Goal: Transaction & Acquisition: Purchase product/service

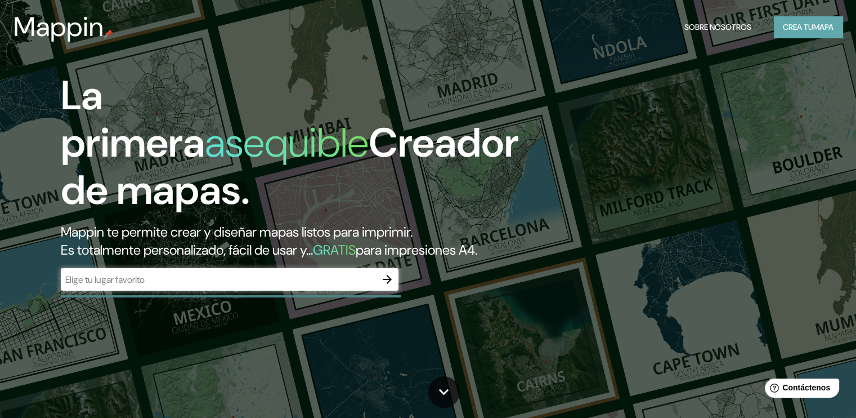
click at [783, 26] on font "Crea tu" at bounding box center [798, 27] width 30 height 10
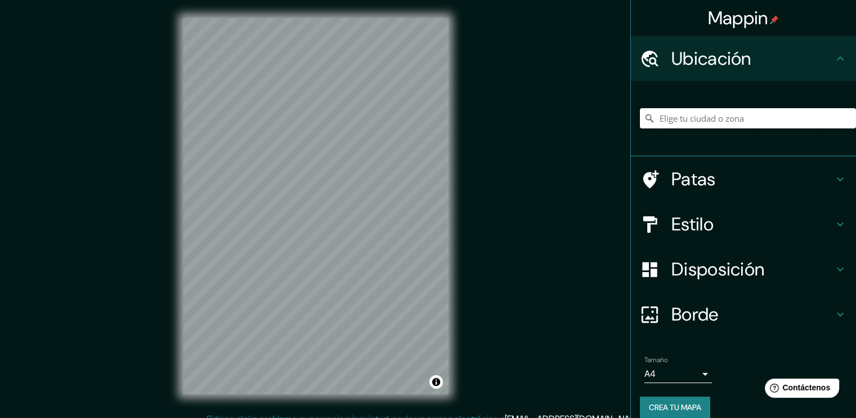
click at [726, 125] on input "Elige tu ciudad o zona" at bounding box center [748, 118] width 216 height 20
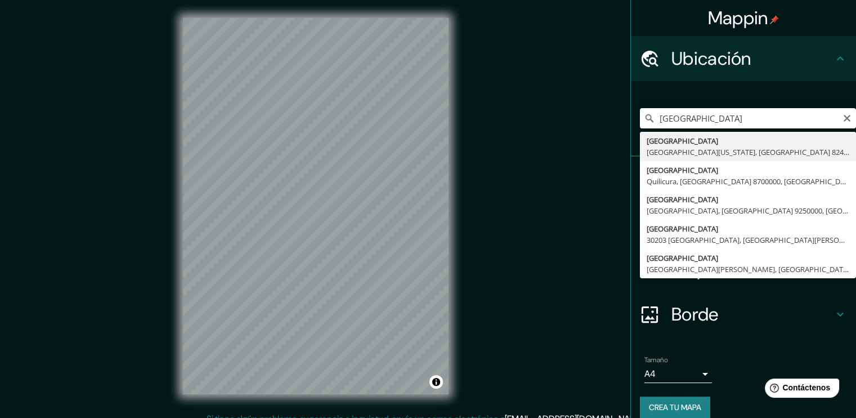
type input "[GEOGRAPHIC_DATA], [GEOGRAPHIC_DATA][US_STATE], [GEOGRAPHIC_DATA] 8240000, [GEO…"
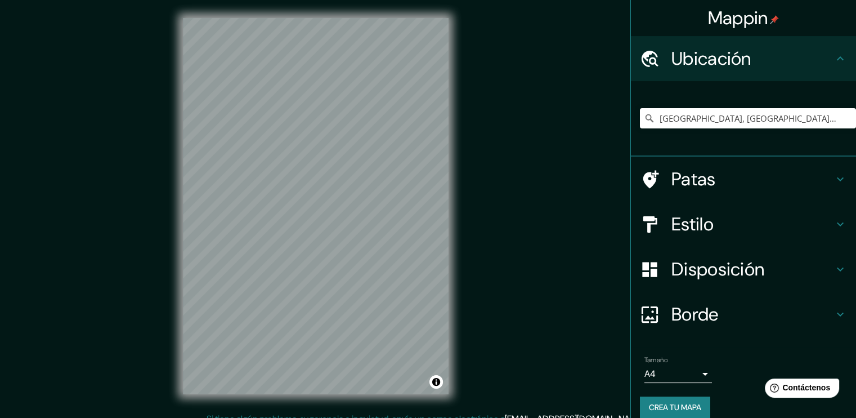
click at [502, 230] on div "Mappin Ubicación [GEOGRAPHIC_DATA], [GEOGRAPHIC_DATA][US_STATE], [GEOGRAPHIC_DA…" at bounding box center [428, 215] width 856 height 430
click at [808, 121] on input "[GEOGRAPHIC_DATA], [GEOGRAPHIC_DATA][US_STATE], [GEOGRAPHIC_DATA] 8240000, [GEO…" at bounding box center [748, 118] width 216 height 20
click at [844, 117] on icon "Claro" at bounding box center [847, 118] width 7 height 7
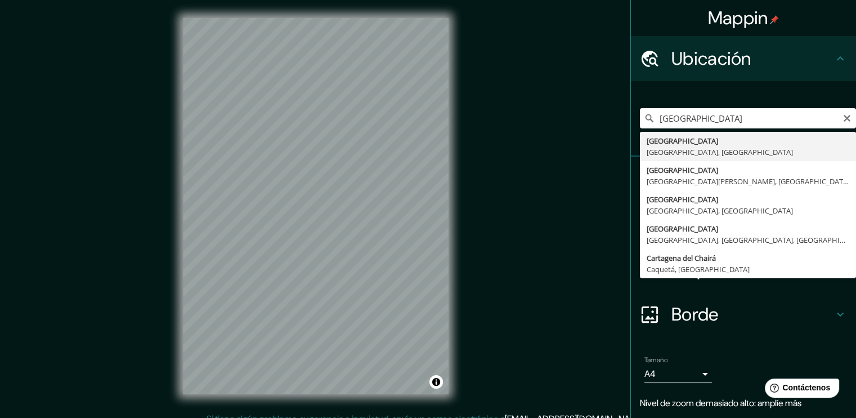
type input "[GEOGRAPHIC_DATA], [GEOGRAPHIC_DATA], [GEOGRAPHIC_DATA]"
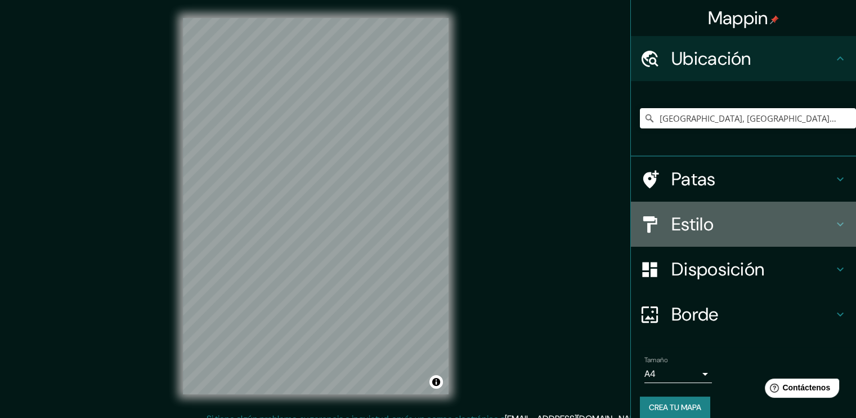
click at [708, 217] on h4 "Estilo" at bounding box center [753, 224] width 162 height 23
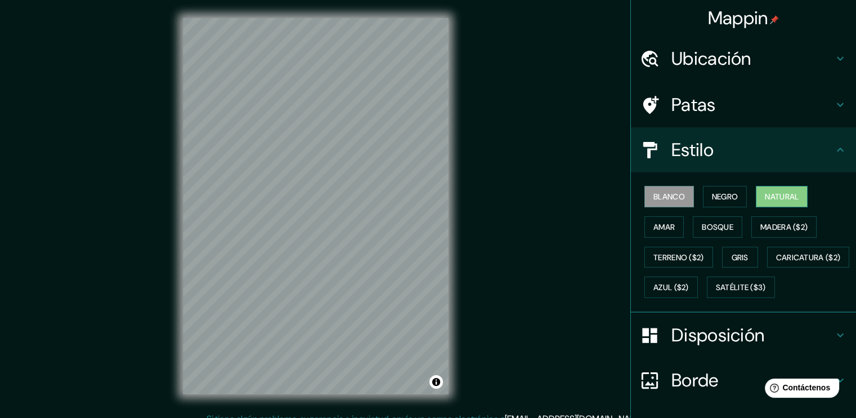
click at [776, 202] on font "Natural" at bounding box center [782, 196] width 34 height 15
click at [707, 225] on font "Bosque" at bounding box center [718, 227] width 32 height 10
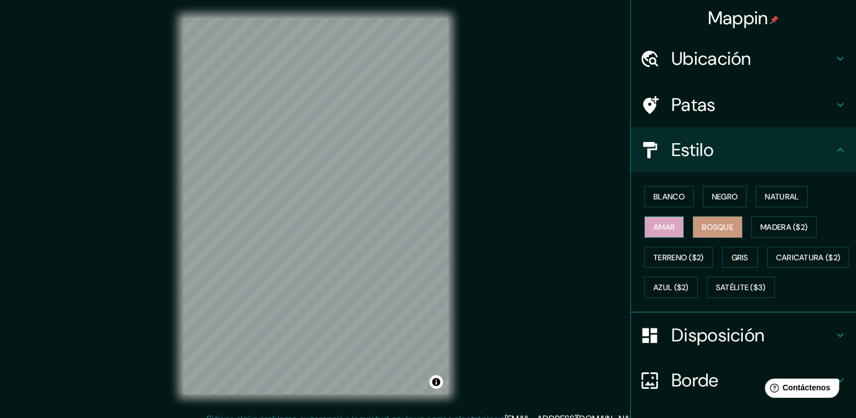
click at [662, 231] on font "Amar" at bounding box center [663, 227] width 21 height 15
click at [720, 231] on font "Bosque" at bounding box center [718, 227] width 32 height 10
click at [772, 197] on font "Natural" at bounding box center [782, 196] width 34 height 10
